Goal: Book appointment/travel/reservation

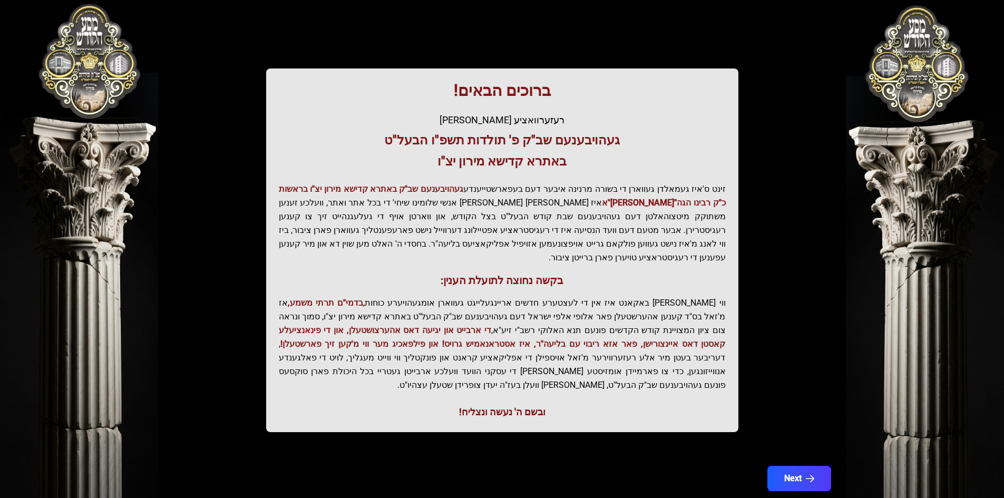
scroll to position [112, 0]
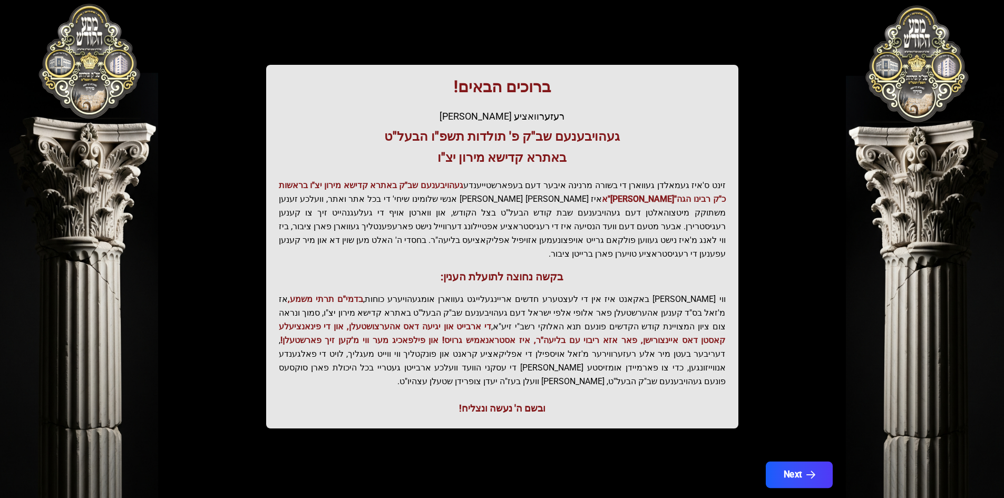
click at [790, 462] on button "Next" at bounding box center [799, 475] width 67 height 26
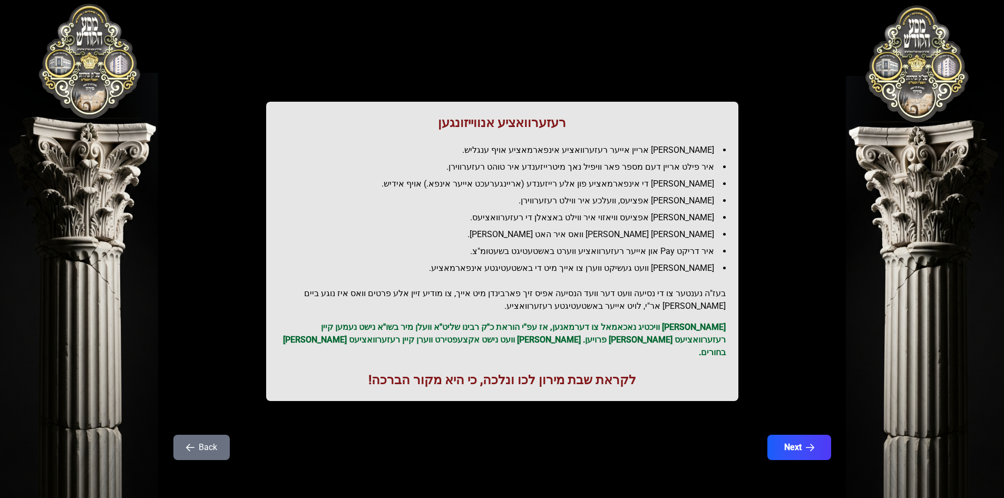
scroll to position [0, 0]
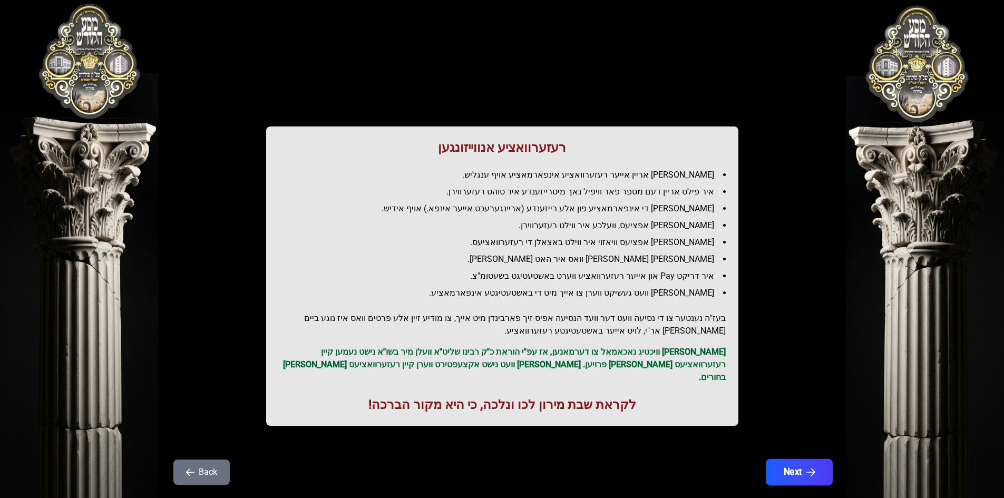
click at [791, 467] on button "Next" at bounding box center [799, 472] width 67 height 26
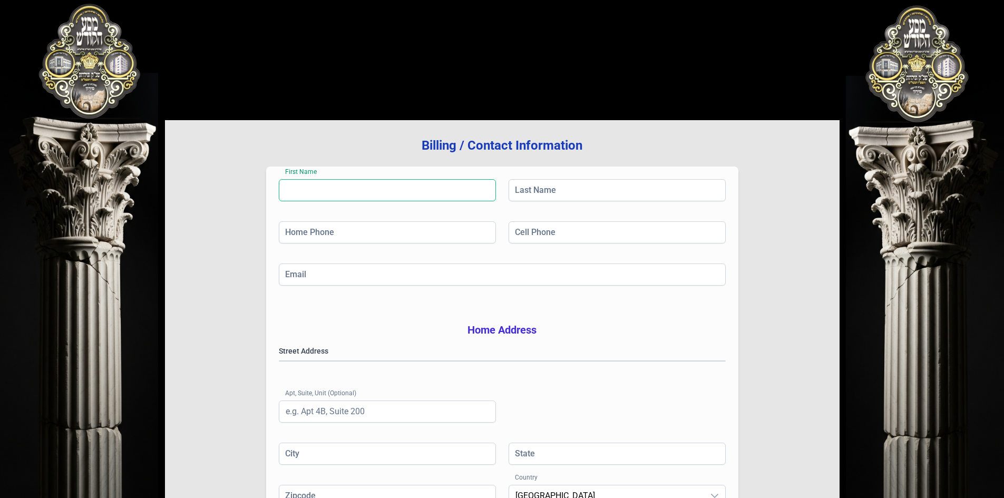
click at [395, 192] on input "First Name" at bounding box center [387, 190] width 217 height 22
type input "[PERSON_NAME]"
type input "[PHONE_NUMBER]"
type input "[EMAIL_ADDRESS][DOMAIN_NAME]"
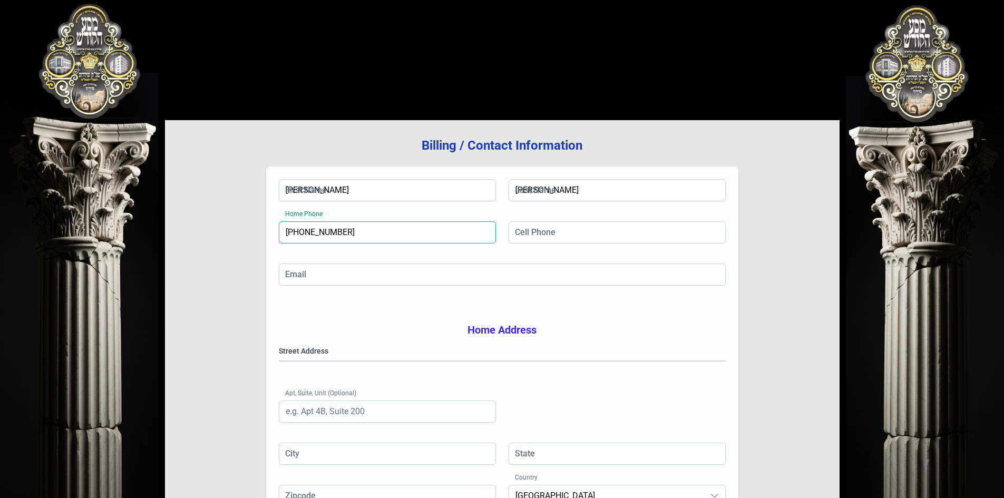
type input "202"
type input "Monroe"
type input "NY"
type input "10950"
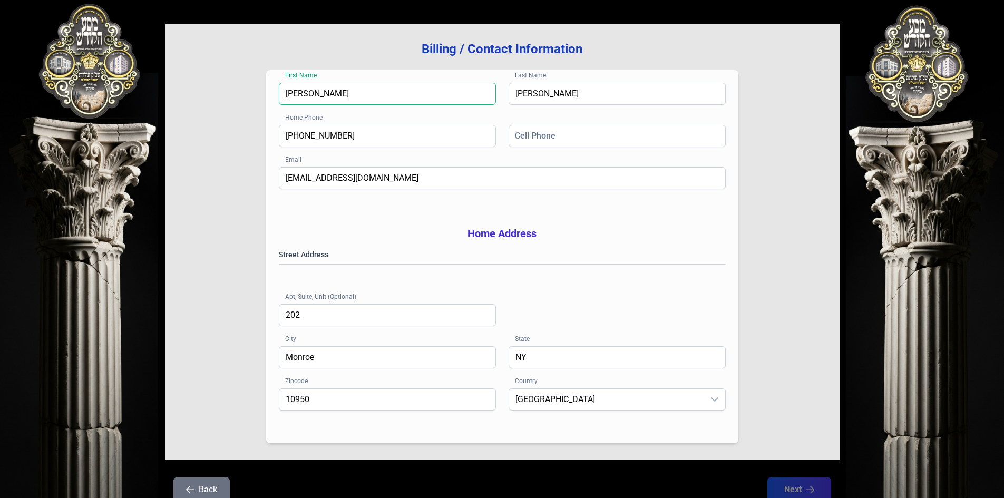
scroll to position [154, 0]
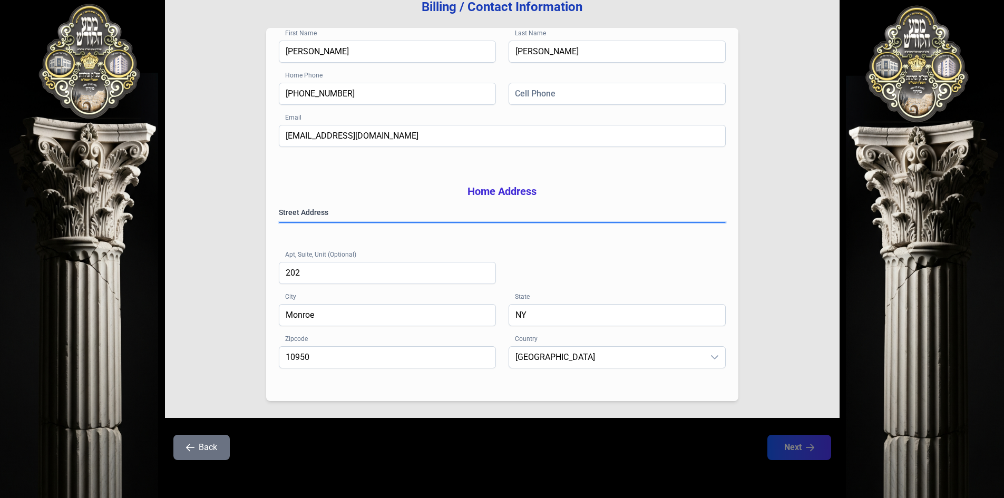
click at [279, 222] on gmp-place-autocomplete at bounding box center [279, 222] width 0 height 0
type input "[PERSON_NAME]"
click at [432, 84] on input "[PHONE_NUMBER]" at bounding box center [387, 94] width 217 height 22
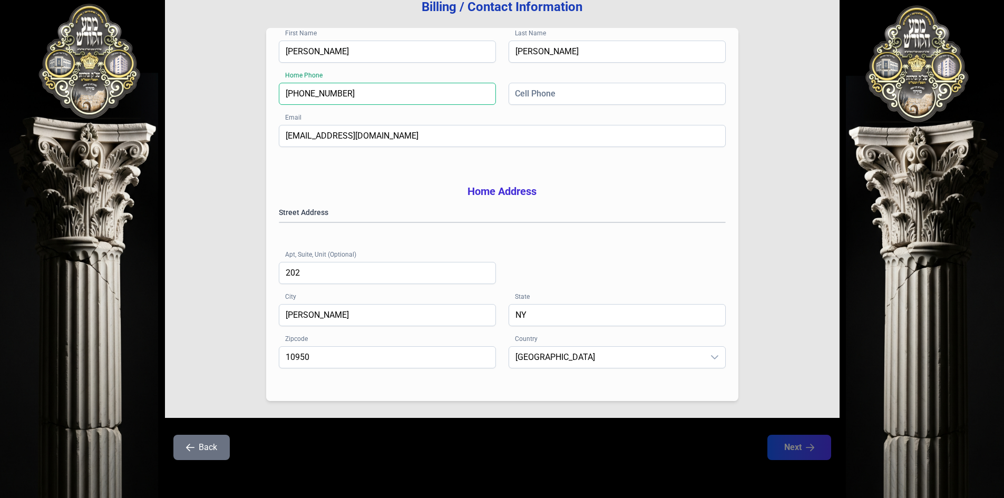
click at [432, 84] on input "[PHONE_NUMBER]" at bounding box center [387, 94] width 217 height 22
click at [583, 83] on input "Cell Phone" at bounding box center [617, 94] width 217 height 22
paste input "[PHONE_NUMBER]"
type input "[PHONE_NUMBER]"
click at [422, 83] on input "Home Phone" at bounding box center [387, 94] width 217 height 22
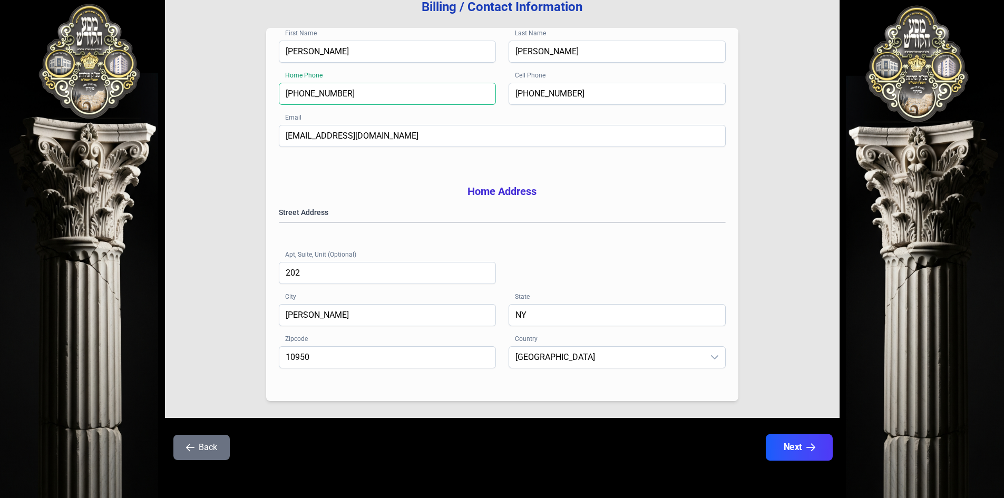
type input "[PHONE_NUMBER]"
click at [812, 449] on icon "button" at bounding box center [810, 447] width 9 height 9
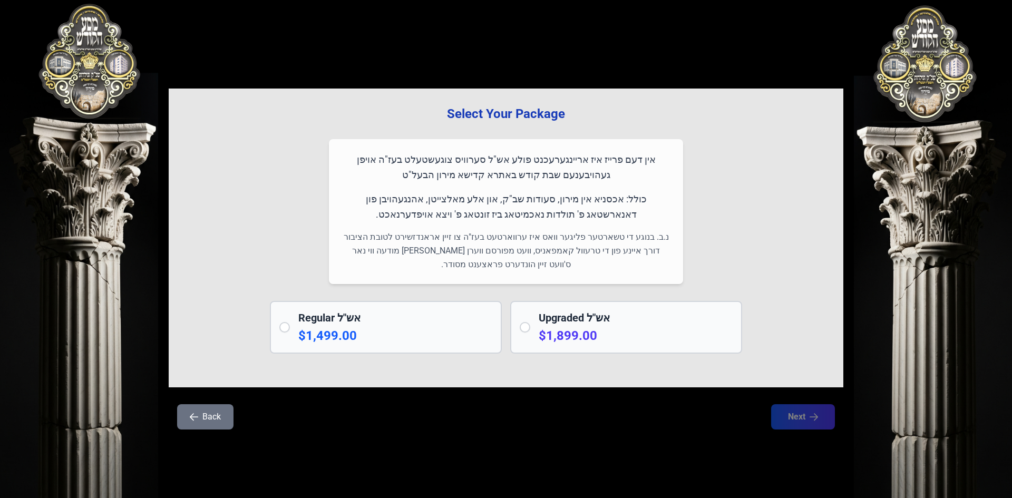
click at [283, 324] on input "radio" at bounding box center [284, 327] width 11 height 11
radio input "true"
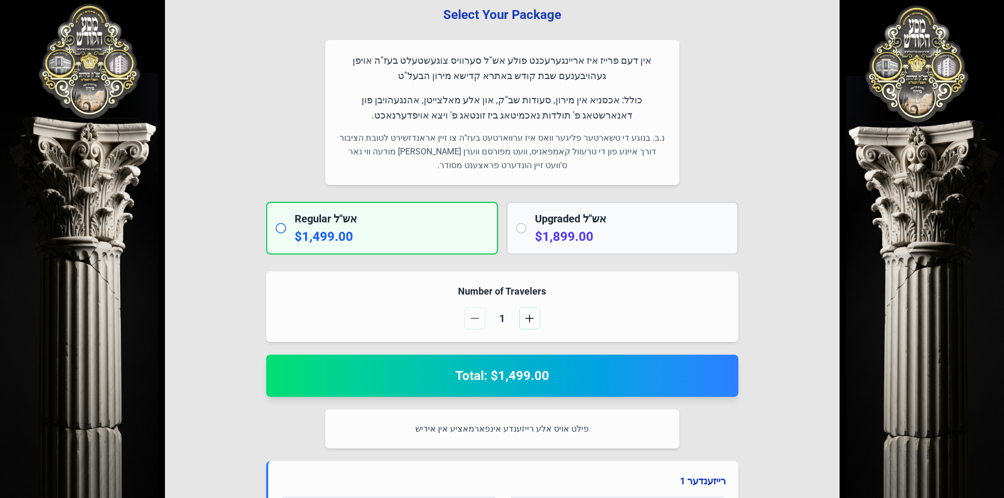
scroll to position [264, 0]
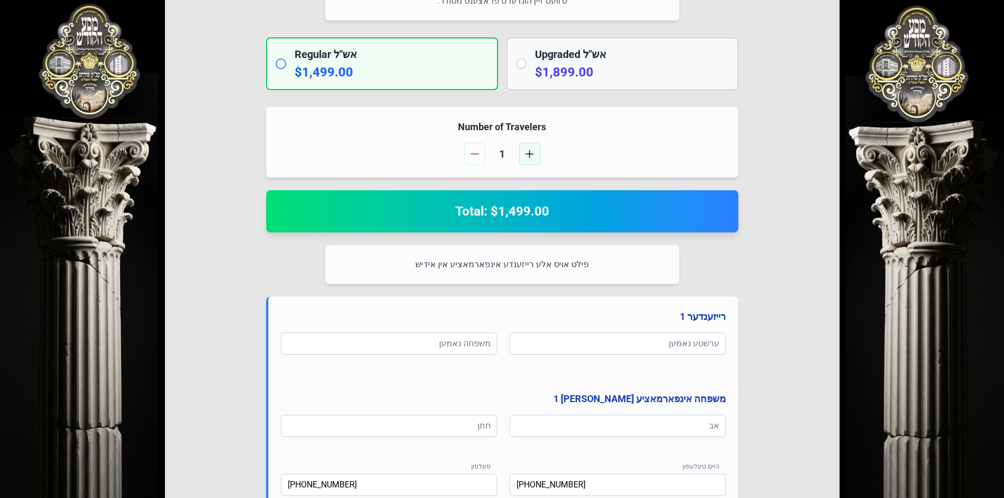
click at [529, 150] on span "button" at bounding box center [530, 154] width 8 height 8
click at [472, 149] on button "button" at bounding box center [474, 154] width 21 height 22
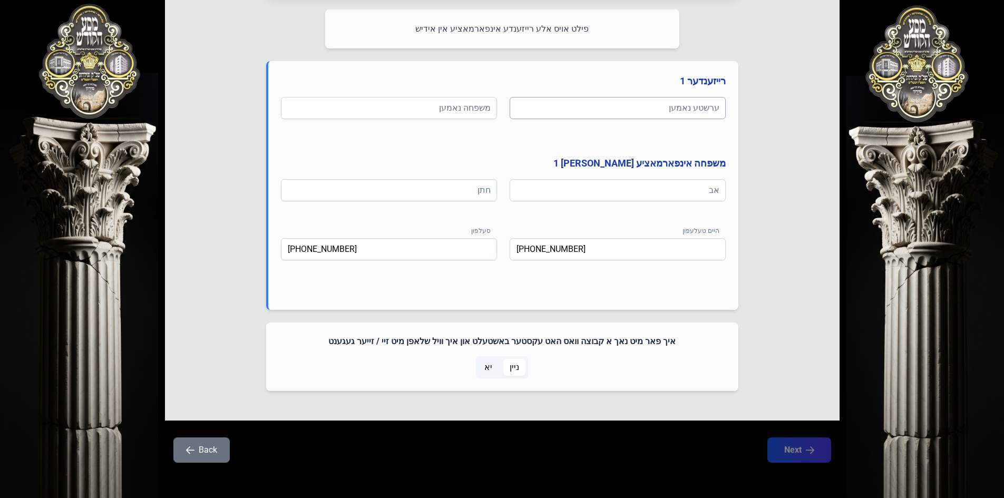
scroll to position [502, 0]
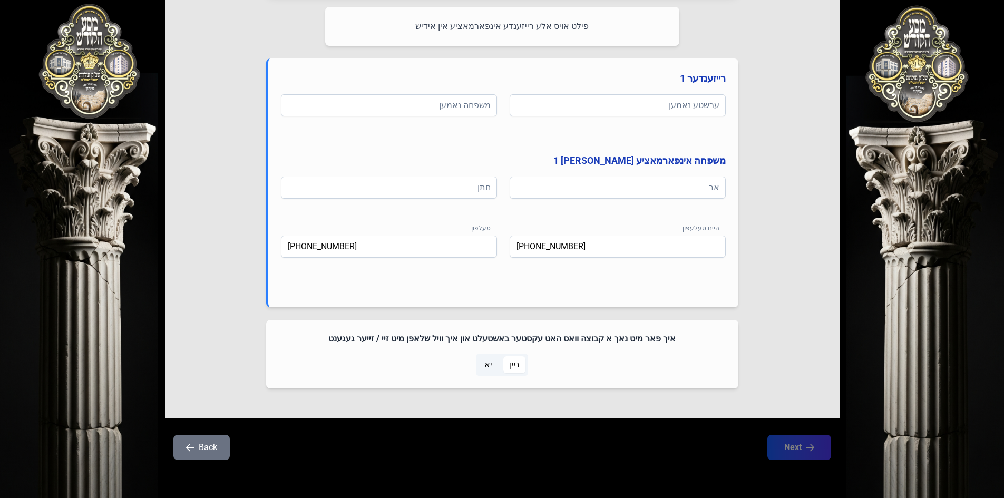
click at [487, 371] on span "יא" at bounding box center [488, 364] width 21 height 17
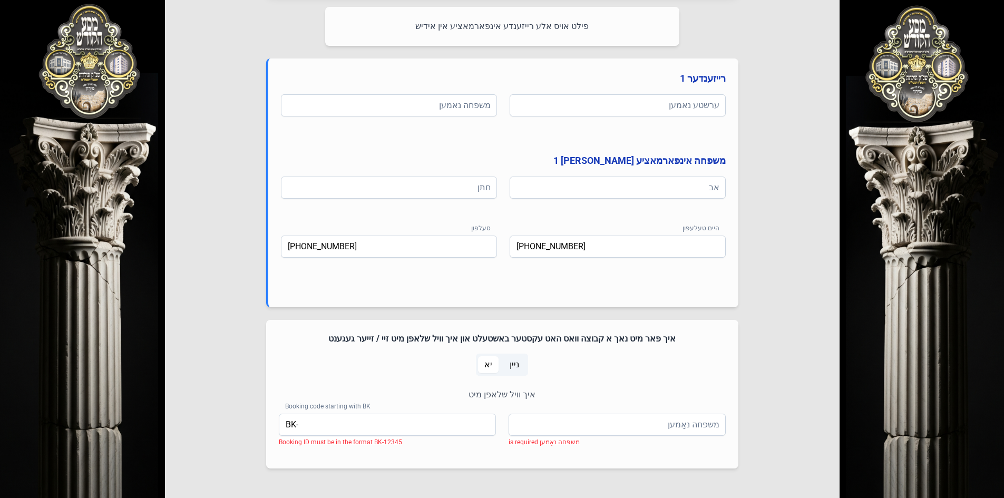
click at [511, 367] on span "ניין" at bounding box center [514, 365] width 9 height 13
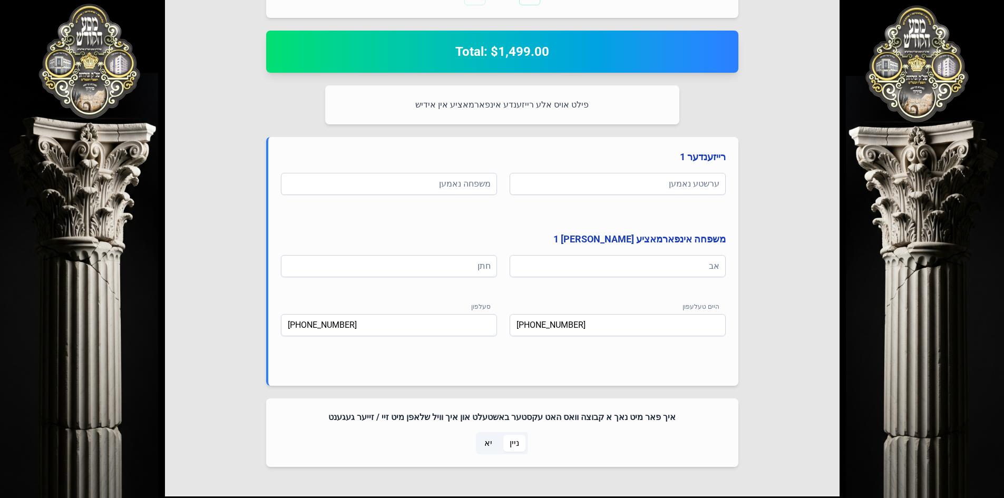
scroll to position [291, 0]
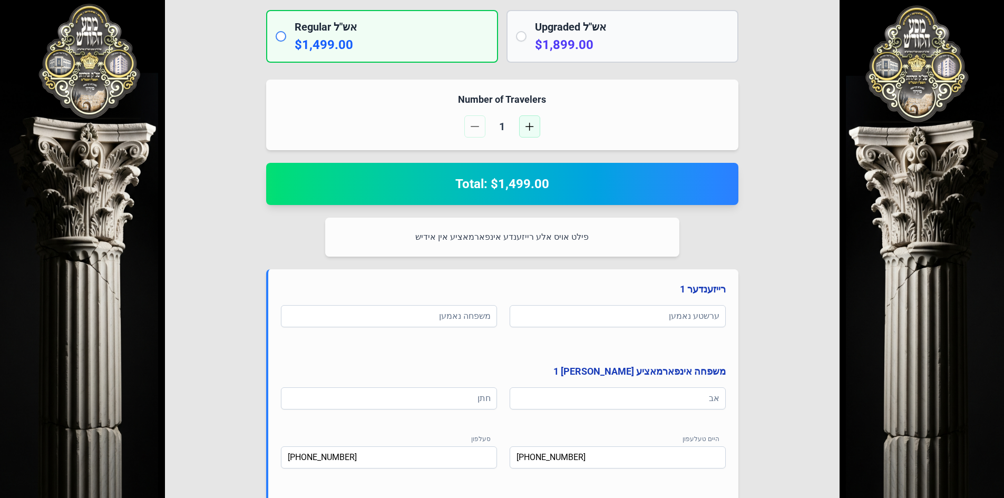
click at [534, 127] on button "button" at bounding box center [529, 126] width 21 height 22
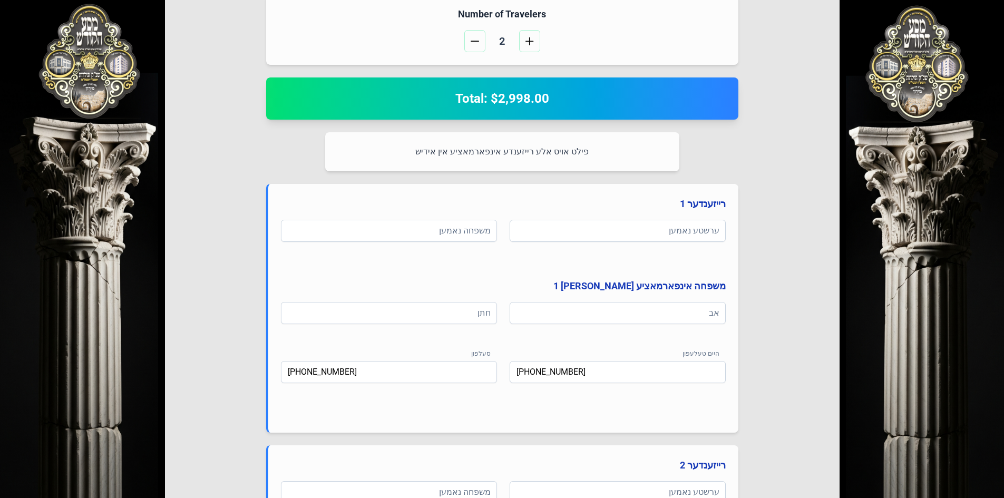
scroll to position [502, 0]
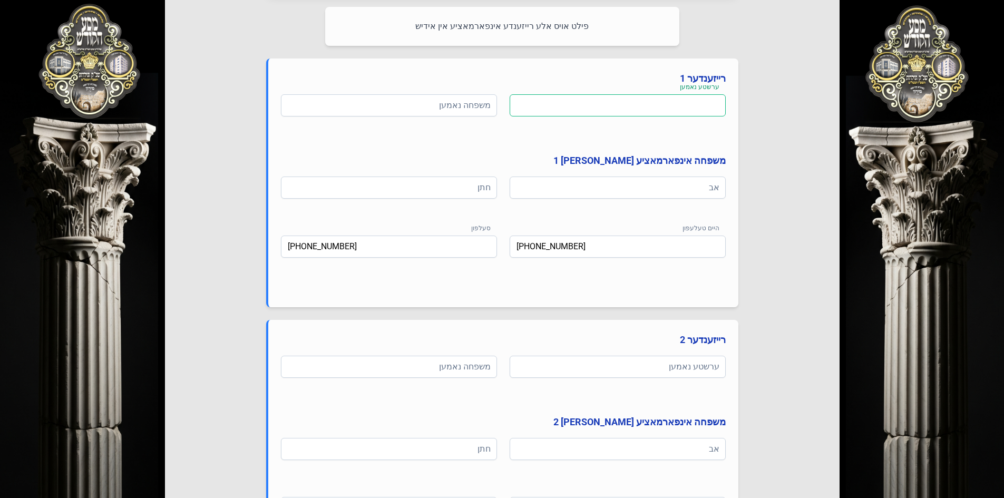
click at [560, 105] on input at bounding box center [618, 105] width 216 height 22
click at [425, 111] on input at bounding box center [389, 105] width 216 height 22
click at [538, 109] on input at bounding box center [618, 105] width 216 height 22
type input "t"
type input "[PERSON_NAME]"
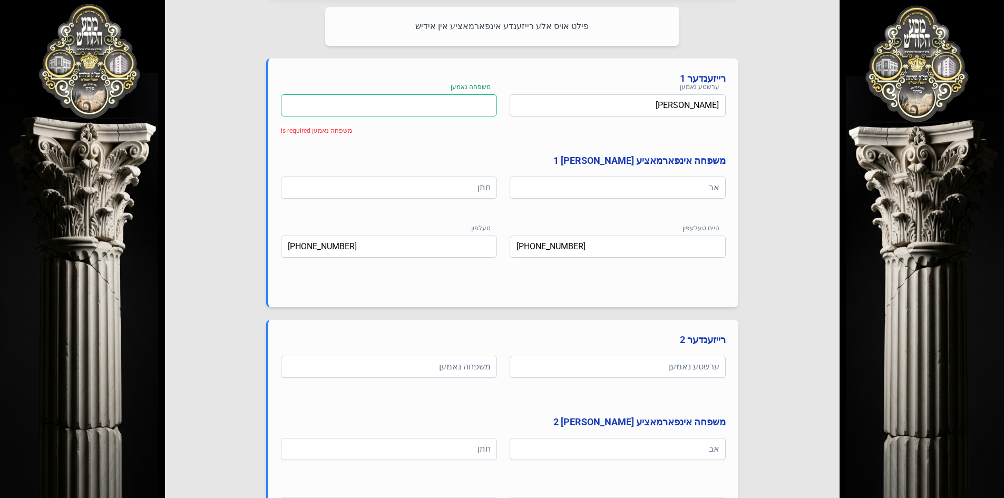
click at [427, 111] on input at bounding box center [389, 105] width 216 height 22
type input "[PERSON_NAME]"
click at [581, 188] on input at bounding box center [618, 188] width 216 height 22
type input "הר"ר [PERSON_NAME]"
click at [466, 187] on input at bounding box center [389, 188] width 216 height 22
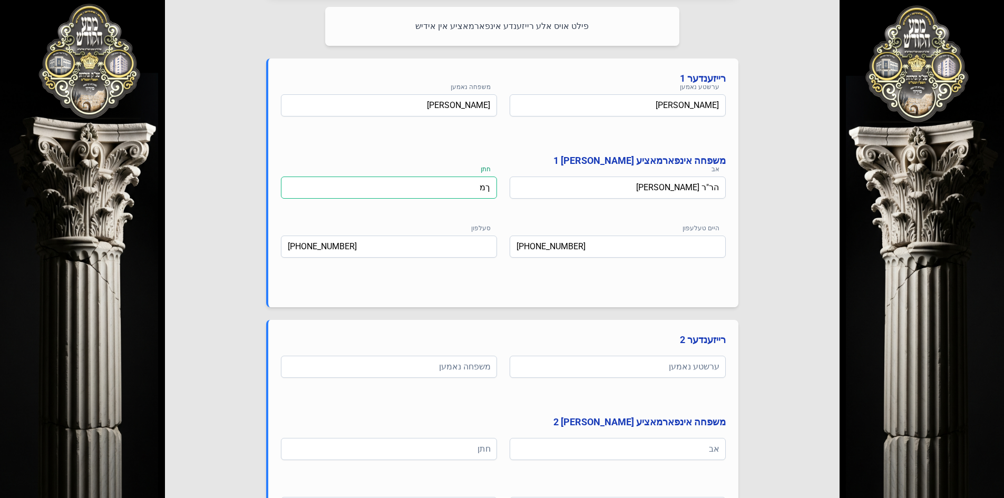
type input "ך"
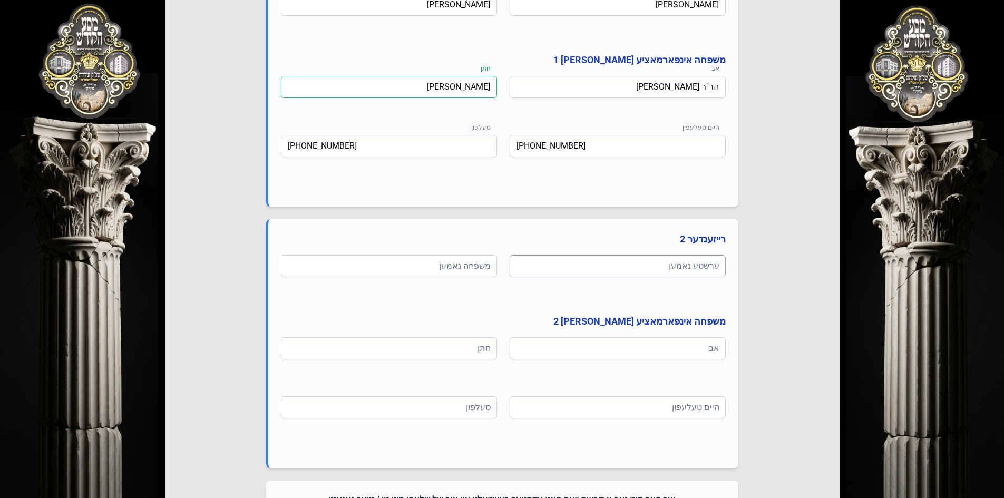
scroll to position [607, 0]
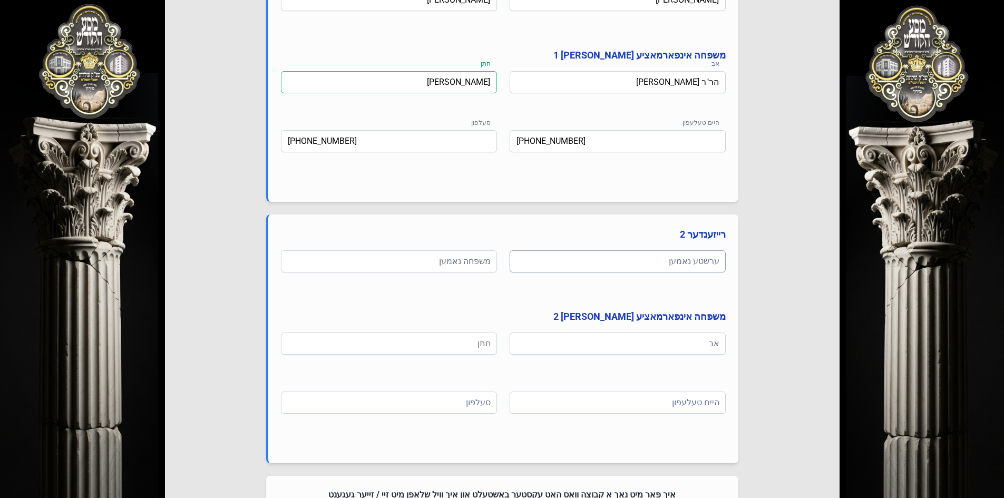
type input "[PERSON_NAME]"
click at [555, 264] on input at bounding box center [618, 261] width 216 height 22
type input "זעריאל"
click at [492, 83] on input "[PERSON_NAME]" at bounding box center [389, 82] width 216 height 22
type input "הר"ר [PERSON_NAME]"
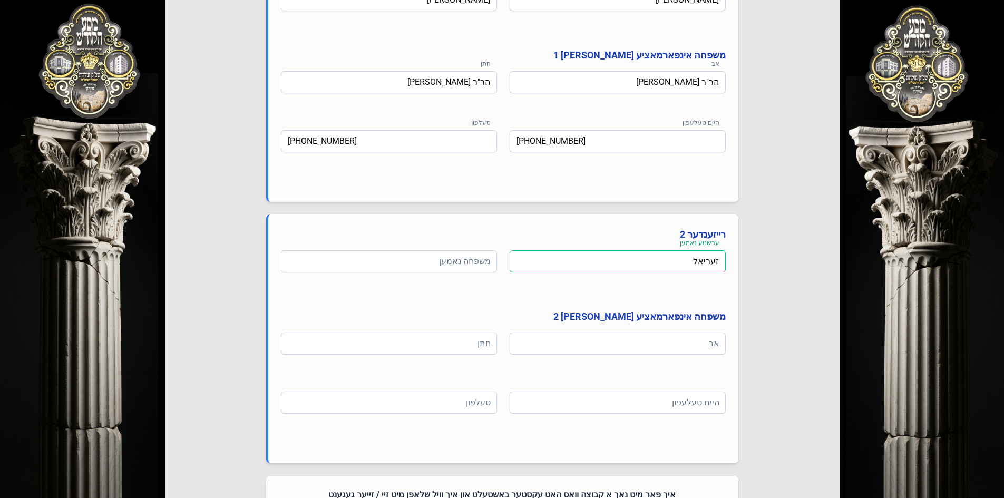
click at [699, 263] on input "זעריאל" at bounding box center [618, 261] width 216 height 22
type input "[PERSON_NAME]"
click at [463, 268] on input at bounding box center [389, 261] width 216 height 22
click at [471, 264] on input "שפיטצער" at bounding box center [389, 261] width 216 height 22
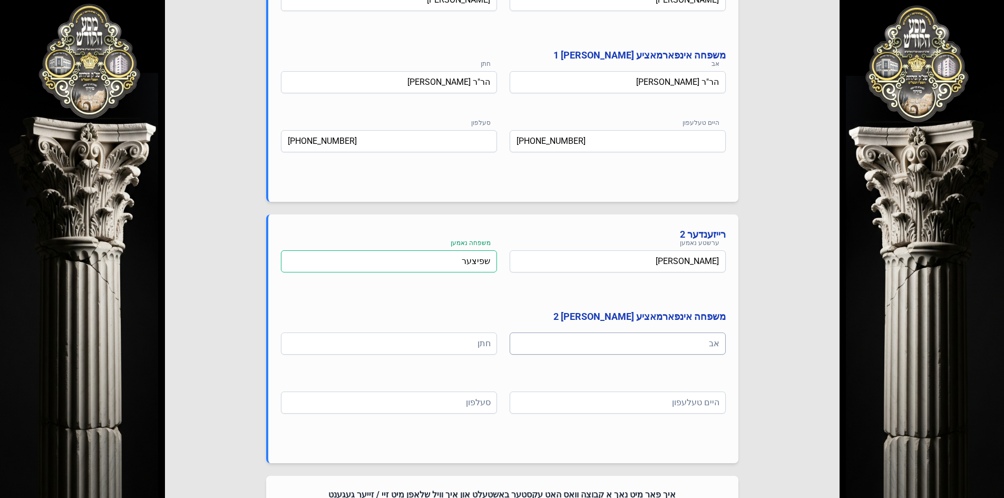
type input "שפיצער"
click at [584, 352] on input at bounding box center [618, 344] width 216 height 22
click at [461, 342] on input at bounding box center [389, 344] width 216 height 22
drag, startPoint x: 669, startPoint y: 344, endPoint x: 696, endPoint y: 351, distance: 28.4
click at [696, 351] on input "ר' אלי' (ברמ"מ)" at bounding box center [618, 344] width 216 height 22
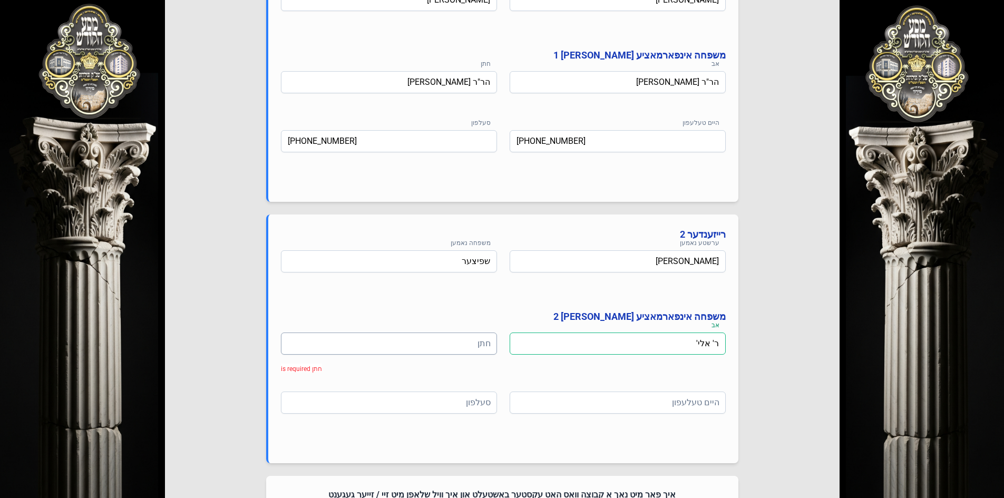
type input "ר' אלי'"
click at [468, 334] on input at bounding box center [389, 344] width 216 height 22
type input "הר"ר [PERSON_NAME]"
click at [721, 343] on input "ר' אלי'" at bounding box center [618, 344] width 216 height 22
click at [663, 340] on input "הר"ר [PERSON_NAME]'" at bounding box center [618, 344] width 216 height 22
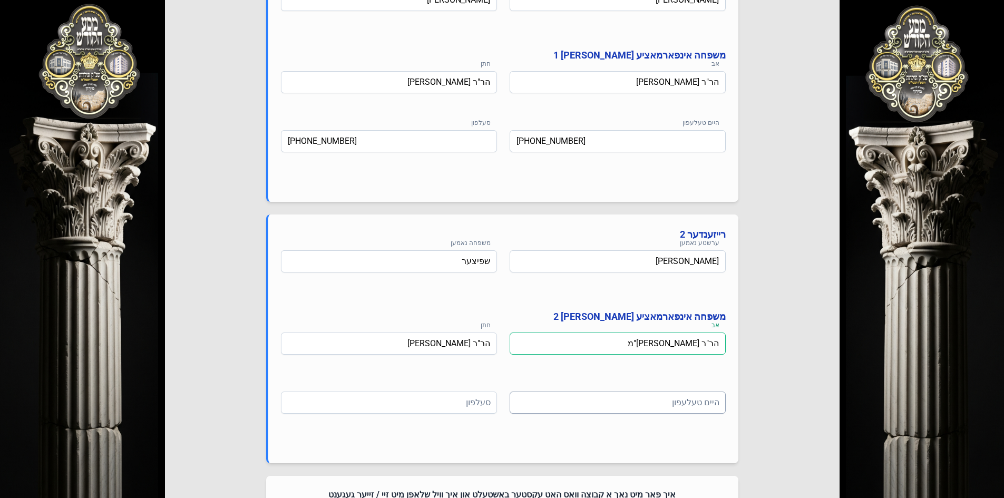
type input "הר"ר [PERSON_NAME]"מ"
click at [615, 402] on input at bounding box center [618, 403] width 216 height 22
type input "[PHONE_NUMBER]"
click at [441, 405] on input at bounding box center [389, 403] width 216 height 22
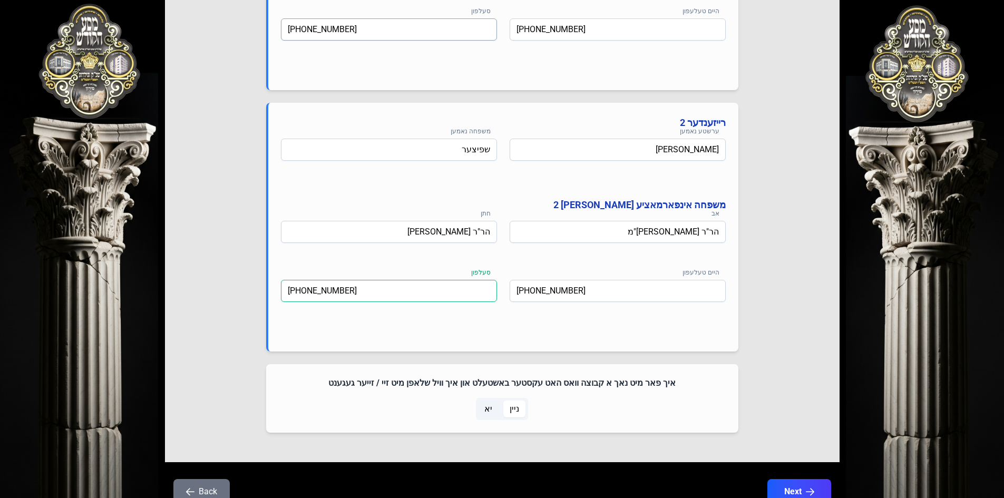
scroll to position [763, 0]
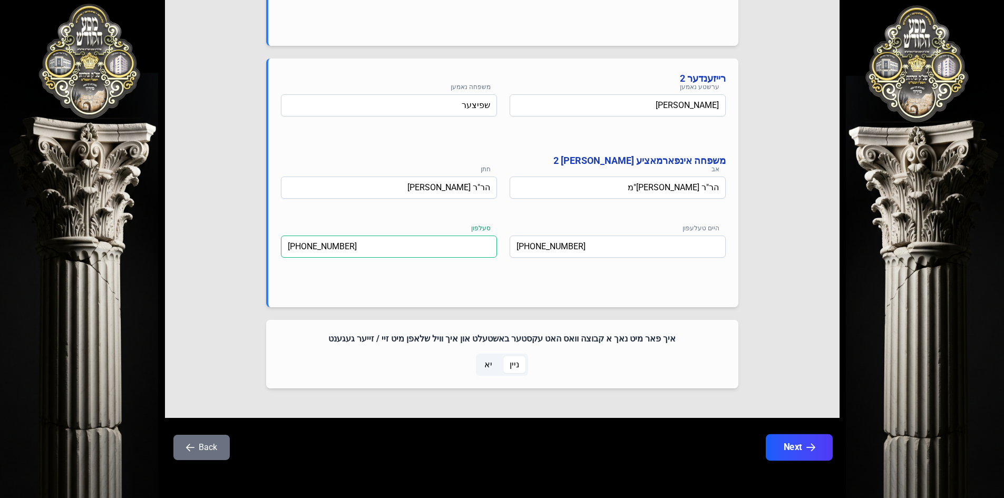
type input "[PHONE_NUMBER]"
click at [799, 446] on button "Next" at bounding box center [799, 447] width 67 height 26
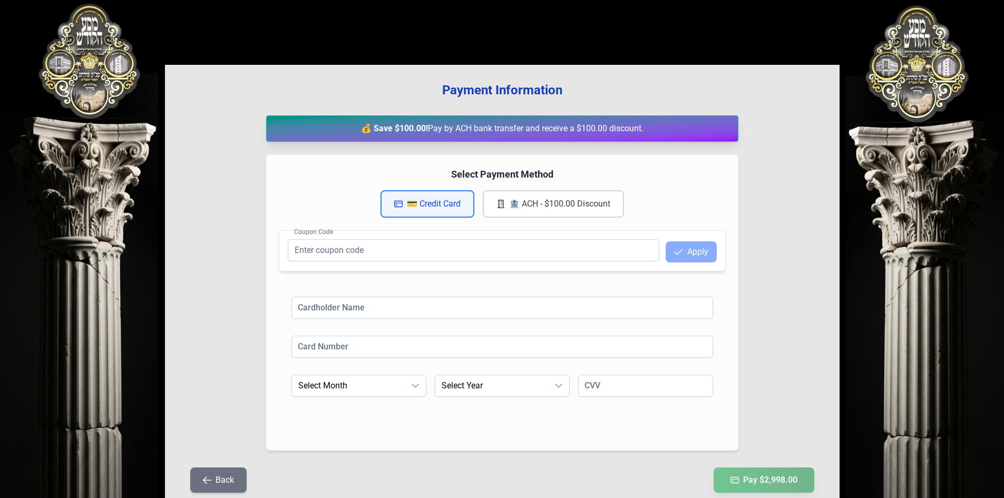
scroll to position [105, 0]
